Goal: Information Seeking & Learning: Check status

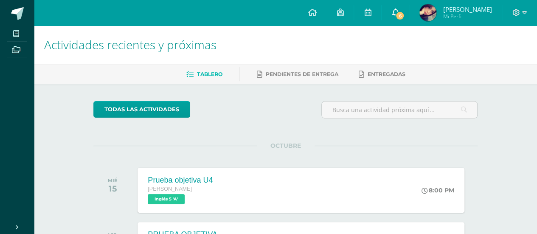
click at [391, 6] on link "6" at bounding box center [394, 12] width 27 height 25
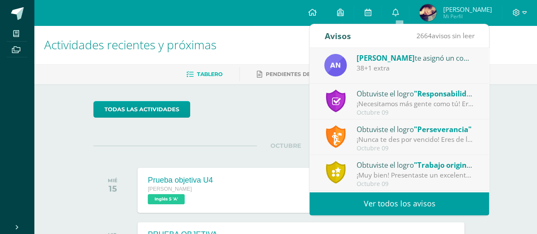
click at [391, 65] on div "38+1 extra" at bounding box center [415, 68] width 118 height 10
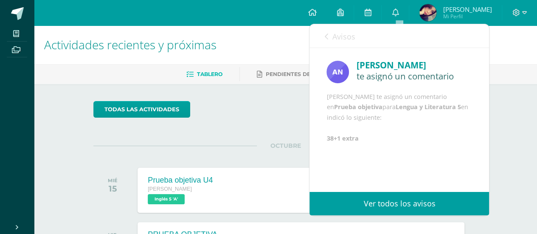
click at [326, 34] on icon at bounding box center [325, 36] width 3 height 7
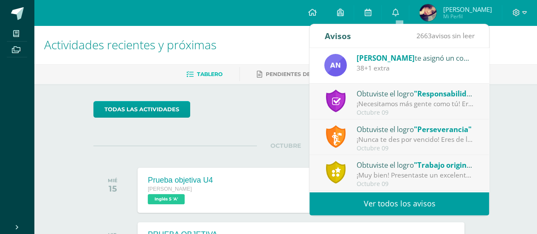
click at [350, 98] on div "Obtuviste el logro "Responsabilidad" ¡Necesitamos más gente como tú! Eres de la…" at bounding box center [399, 102] width 150 height 28
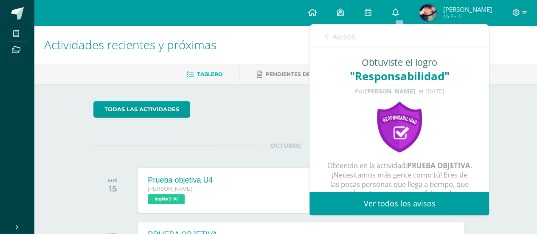
click at [325, 34] on icon at bounding box center [325, 36] width 3 height 7
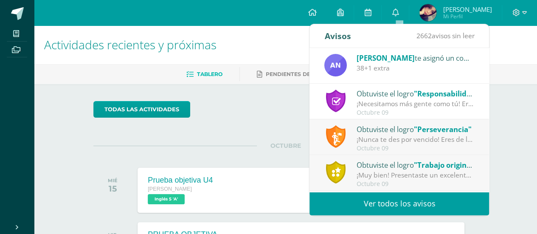
click at [373, 131] on div "Obtuviste el logro "Perseverancia"" at bounding box center [415, 128] width 118 height 11
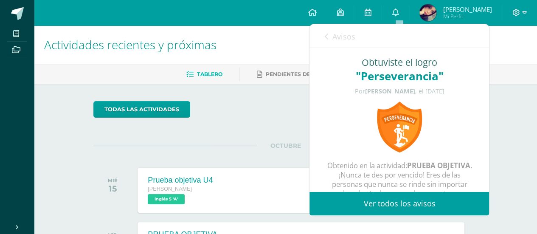
click at [326, 35] on icon at bounding box center [325, 36] width 3 height 7
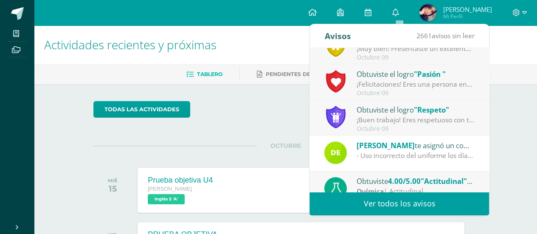
scroll to position [126, 0]
click at [458, 87] on div "¡Felicitaciones! Eres una persona entusiasta , muestras un excelente desempeño …" at bounding box center [415, 85] width 118 height 10
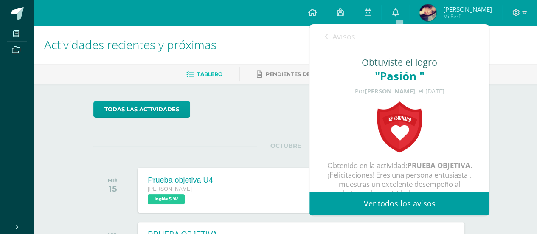
click at [326, 36] on icon at bounding box center [325, 36] width 3 height 7
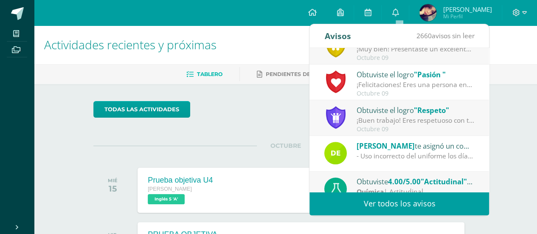
click at [456, 119] on div "¡Buen trabajo! Eres respetuoso con tus compañeros y autoridades, demuestras apr…" at bounding box center [415, 120] width 118 height 10
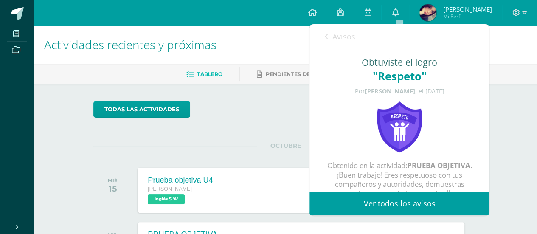
click at [326, 36] on icon at bounding box center [325, 36] width 3 height 7
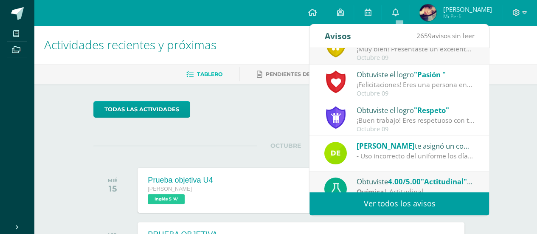
scroll to position [141, 0]
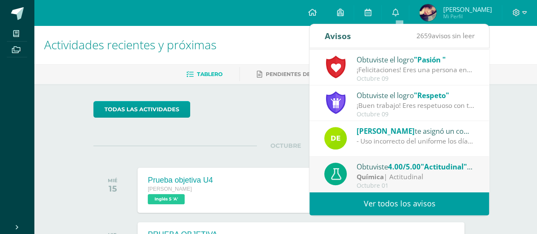
click at [456, 134] on div "Delmi te asignó un comentario en 'Actitudinal' para 'Química'" at bounding box center [415, 130] width 118 height 11
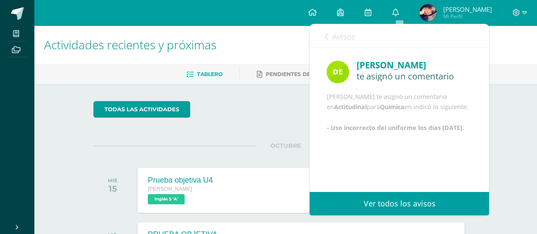
scroll to position [2, 0]
click at [326, 36] on icon at bounding box center [325, 36] width 3 height 7
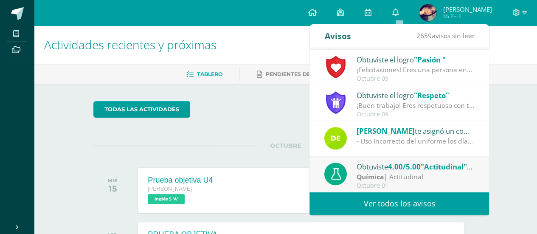
click at [426, 8] on img at bounding box center [427, 12] width 17 height 17
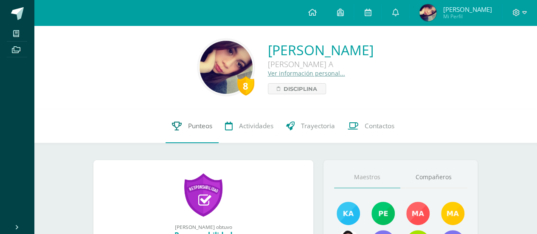
click at [186, 138] on link "Punteos" at bounding box center [191, 126] width 53 height 34
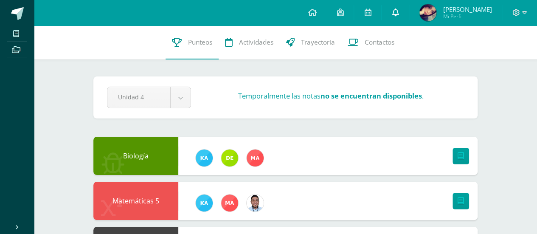
click at [403, 18] on link at bounding box center [394, 12] width 27 height 25
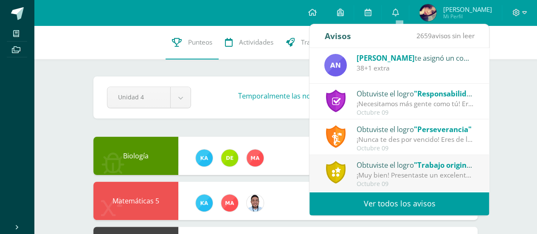
click at [429, 67] on div "38+1 extra" at bounding box center [415, 68] width 118 height 10
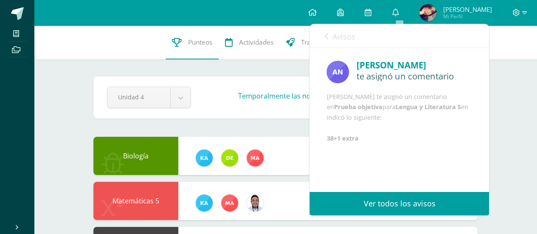
scroll to position [2, 0]
click at [330, 34] on link "Avisos" at bounding box center [339, 36] width 31 height 24
